Goal: Task Accomplishment & Management: Manage account settings

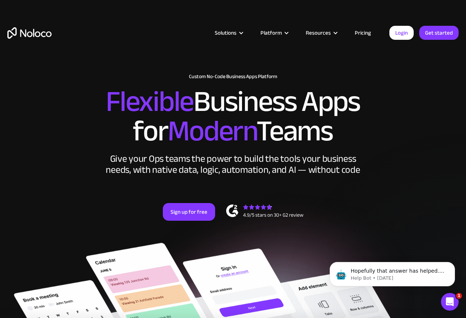
click at [403, 36] on link "Login" at bounding box center [401, 33] width 24 height 14
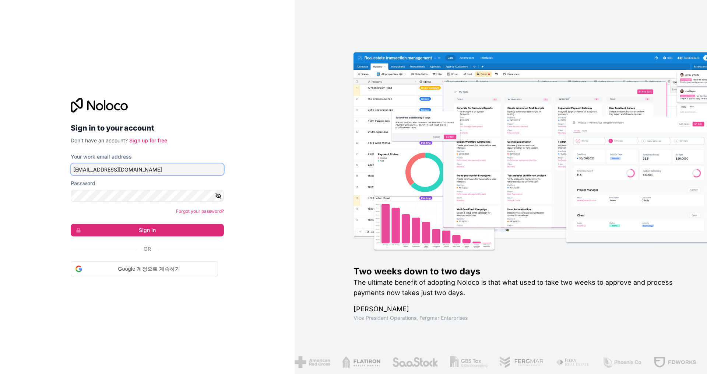
drag, startPoint x: 105, startPoint y: 168, endPoint x: 158, endPoint y: 170, distance: 53.4
click at [105, 168] on input "selpa@selpasemicom.com" at bounding box center [147, 169] width 153 height 12
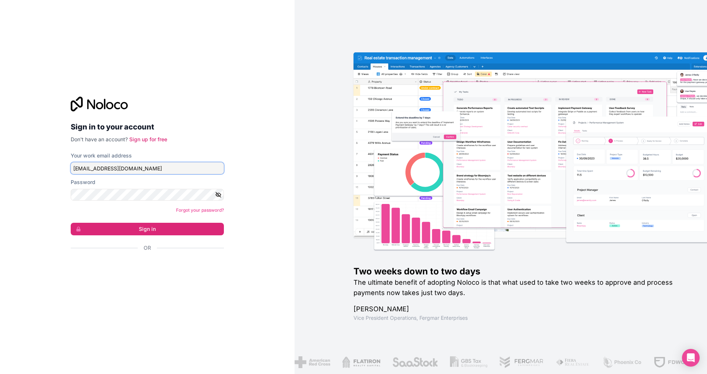
drag, startPoint x: 166, startPoint y: 171, endPoint x: 52, endPoint y: 159, distance: 114.5
click at [52, 159] on div "Sign in to your account Don't have an account? Sign up for free Your work email…" at bounding box center [147, 187] width 295 height 374
type input "ㅣ"
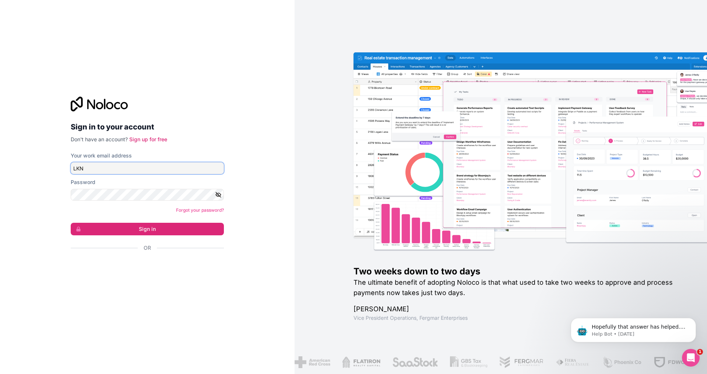
type input "lkn@selpasemicom.com"
click at [13, 192] on div "Sign in to your account Don't have an account? Sign up for free Your work email…" at bounding box center [147, 187] width 295 height 374
click at [218, 194] on icon "button" at bounding box center [218, 194] width 5 height 5
click at [19, 186] on div "Sign in to your account Don't have an account? Sign up for free Your work email…" at bounding box center [147, 187] width 295 height 374
click at [71, 222] on button "Sign in" at bounding box center [147, 228] width 153 height 13
